Goal: Unclear

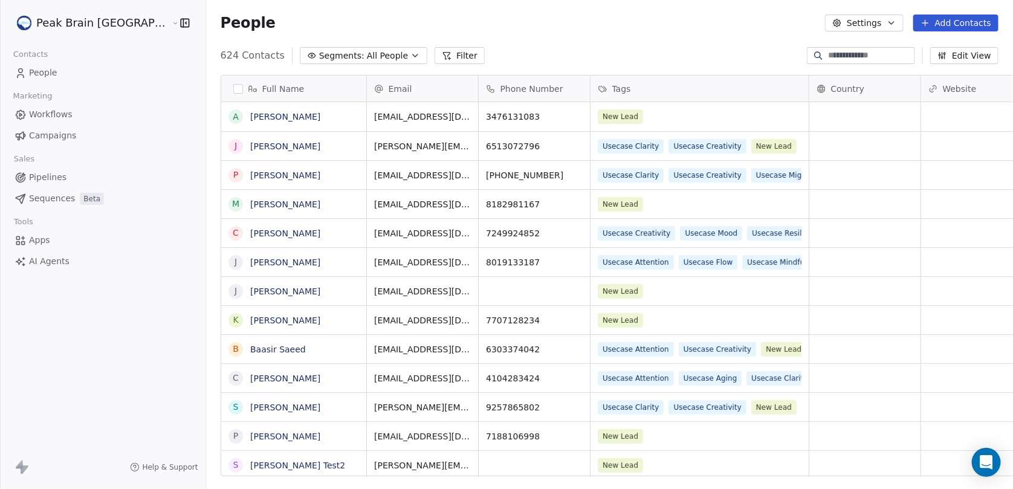
scroll to position [421, 840]
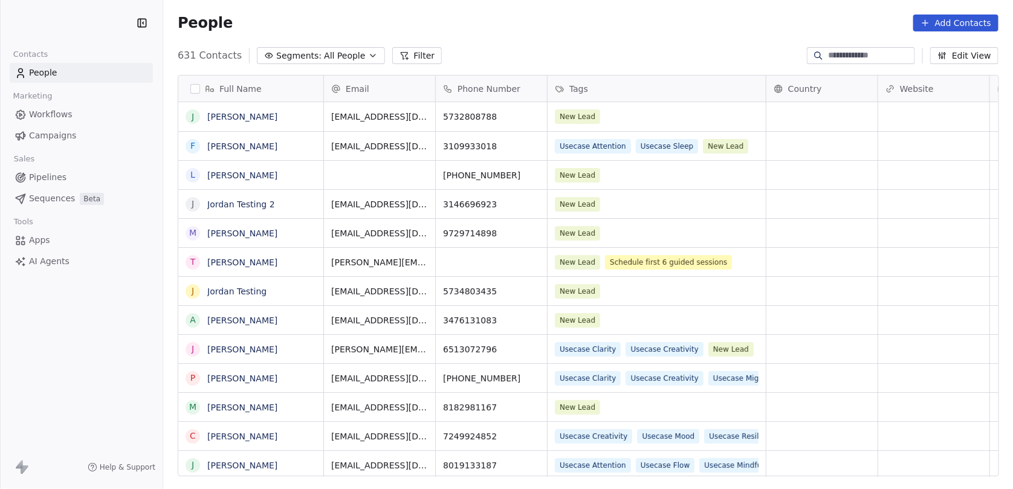
scroll to position [421, 840]
